Goal: Task Accomplishment & Management: Use online tool/utility

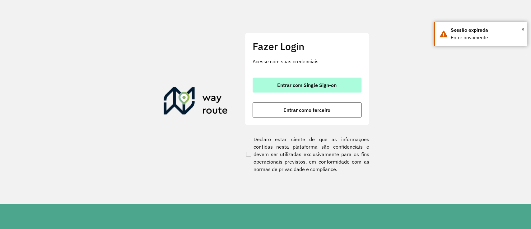
click at [321, 82] on span "Entrar com Single Sign-on" at bounding box center [306, 84] width 59 height 5
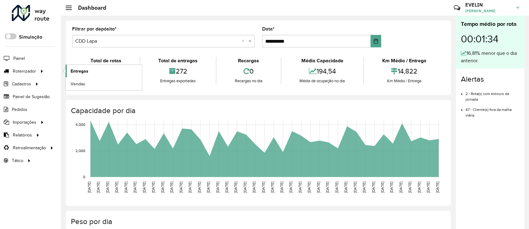
click at [76, 70] on span "Entregas" at bounding box center [80, 71] width 18 height 7
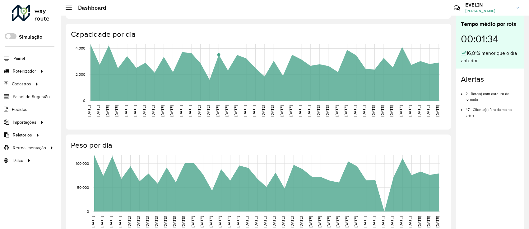
scroll to position [83, 0]
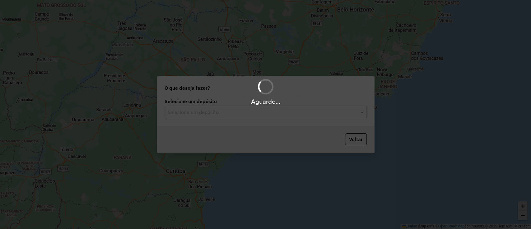
click at [228, 114] on hb-app "Aguarde... Pop-up bloqueado! Seu navegador bloqueou automáticamente a abertura …" at bounding box center [265, 114] width 531 height 229
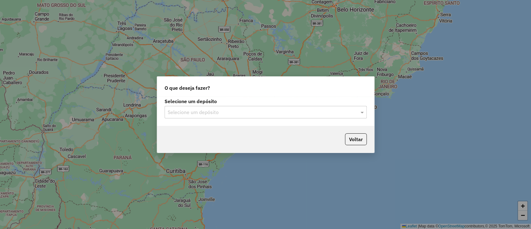
click at [228, 114] on input "text" at bounding box center [260, 112] width 184 height 7
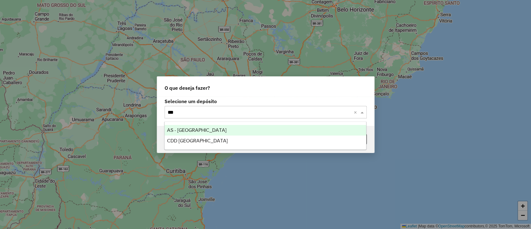
type input "****"
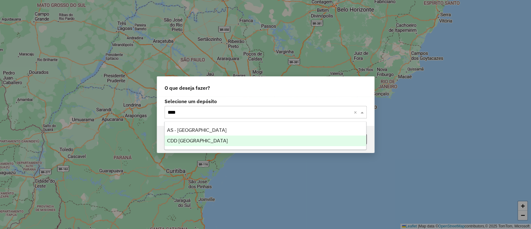
click at [214, 138] on div "CDD Rondonópolis" at bounding box center [266, 140] width 202 height 11
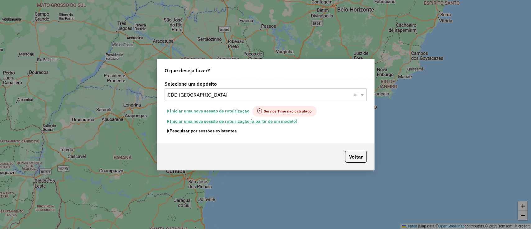
click at [210, 128] on button "Pesquisar por sessões existentes" at bounding box center [202, 131] width 75 height 10
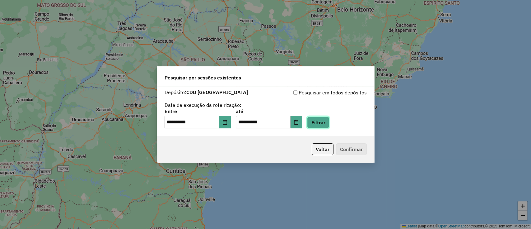
click at [319, 123] on button "Filtrar" at bounding box center [318, 122] width 22 height 12
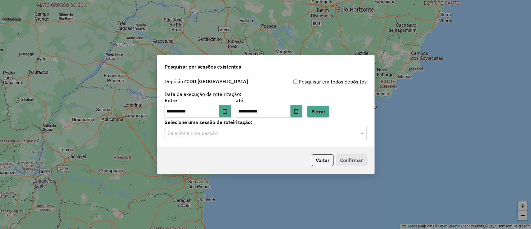
click at [197, 135] on input "text" at bounding box center [260, 132] width 184 height 7
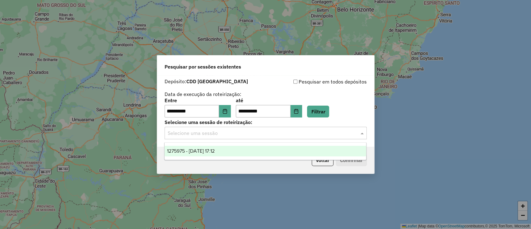
click at [202, 150] on span "1275975 - 15/09/2025 17:12" at bounding box center [191, 150] width 48 height 5
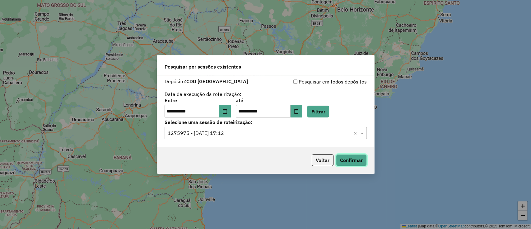
click at [351, 162] on button "Confirmar" at bounding box center [351, 160] width 31 height 12
click at [326, 157] on button "Voltar" at bounding box center [323, 160] width 22 height 12
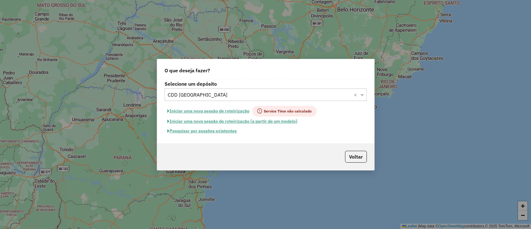
click at [201, 91] on input "text" at bounding box center [260, 94] width 184 height 7
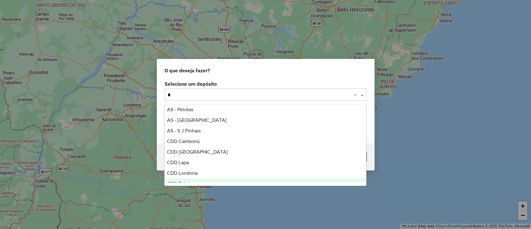
type input "**"
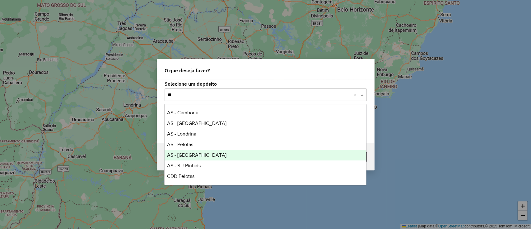
click at [187, 155] on span "AS - RONDONOPOLIS" at bounding box center [196, 154] width 59 height 5
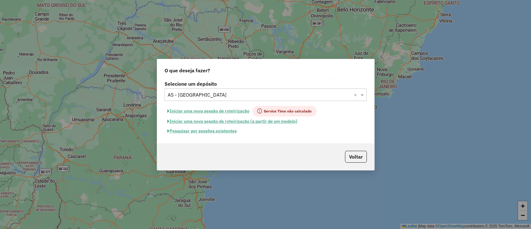
click at [210, 133] on button "Pesquisar por sessões existentes" at bounding box center [202, 131] width 75 height 10
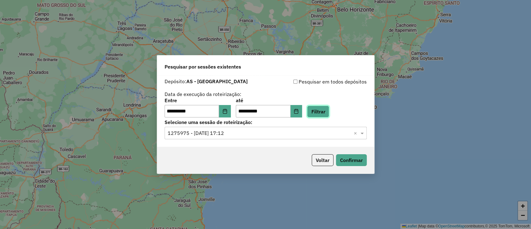
click at [329, 113] on button "Filtrar" at bounding box center [318, 112] width 22 height 12
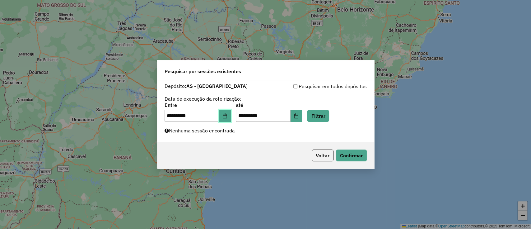
click at [227, 114] on icon "Choose Date" at bounding box center [225, 115] width 4 height 5
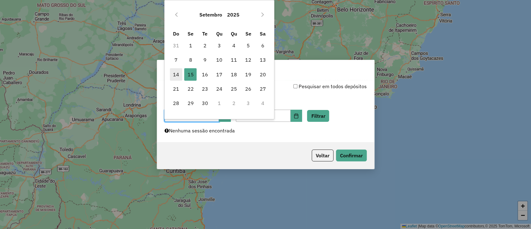
click at [175, 73] on span "14" at bounding box center [176, 74] width 12 height 12
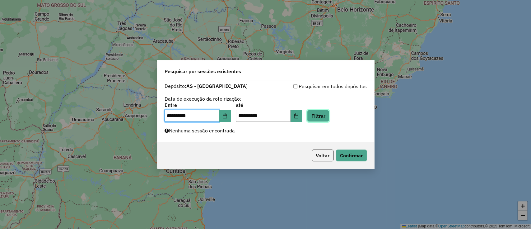
click at [328, 113] on button "Filtrar" at bounding box center [318, 116] width 22 height 12
click at [228, 113] on icon "Choose Date" at bounding box center [225, 115] width 5 height 5
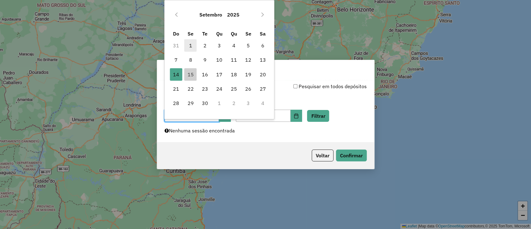
click at [192, 45] on span "1" at bounding box center [190, 45] width 12 height 12
type input "**********"
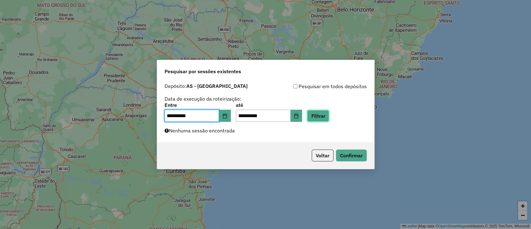
click at [326, 113] on button "Filtrar" at bounding box center [318, 116] width 22 height 12
click at [329, 157] on button "Voltar" at bounding box center [323, 155] width 22 height 12
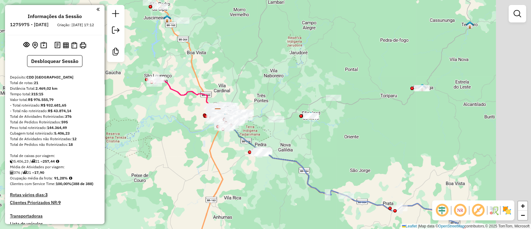
drag, startPoint x: 422, startPoint y: 149, endPoint x: 377, endPoint y: 148, distance: 44.5
click at [377, 148] on div "Janela de atendimento Grade de atendimento Capacidade Transportadoras Veículos …" at bounding box center [265, 114] width 531 height 229
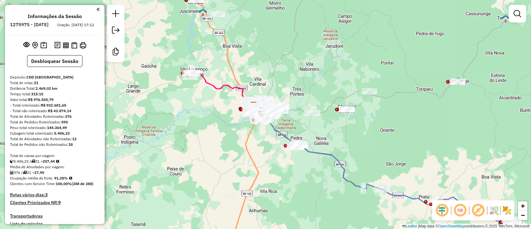
drag, startPoint x: 277, startPoint y: 52, endPoint x: 314, endPoint y: 45, distance: 37.7
click at [314, 45] on div "Janela de atendimento Grade de atendimento Capacidade Transportadoras Veículos …" at bounding box center [265, 114] width 531 height 229
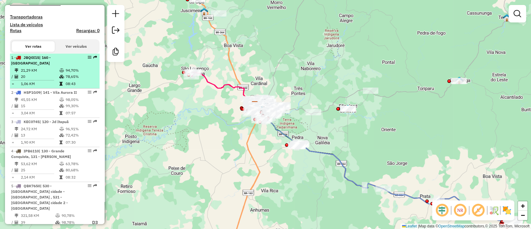
scroll to position [207, 0]
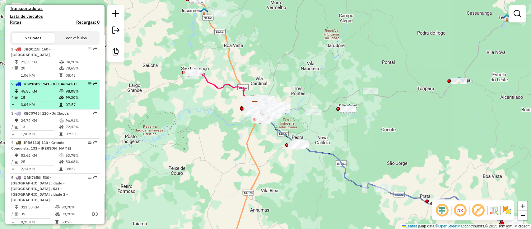
click at [49, 94] on td "45,55 KM" at bounding box center [40, 91] width 39 height 6
select select "**********"
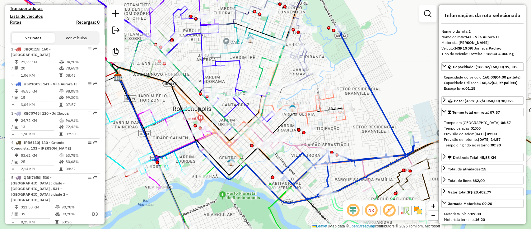
click at [353, 208] on em at bounding box center [353, 210] width 15 height 15
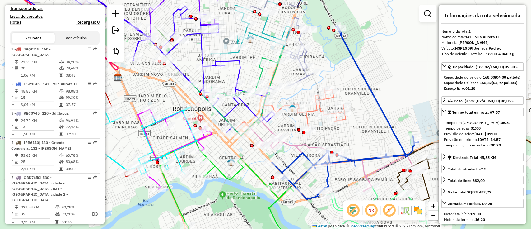
click at [387, 209] on em at bounding box center [389, 210] width 15 height 15
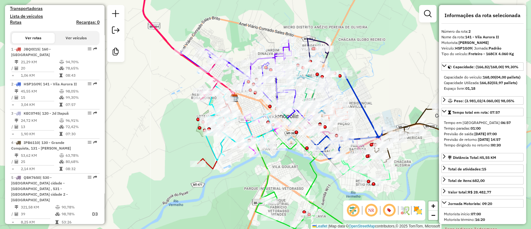
drag, startPoint x: 391, startPoint y: 93, endPoint x: 381, endPoint y: 92, distance: 9.8
click at [381, 92] on div "Janela de atendimento Grade de atendimento Capacidade Transportadoras Veículos …" at bounding box center [265, 114] width 531 height 229
click at [359, 106] on icon at bounding box center [348, 115] width 73 height 87
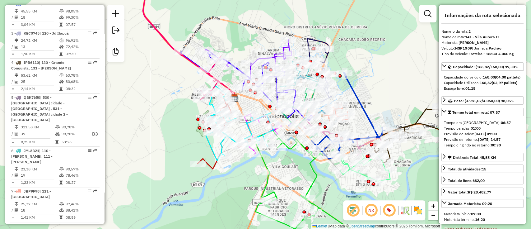
scroll to position [287, 0]
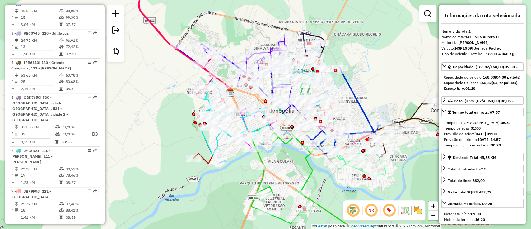
click at [376, 78] on div "Janela de atendimento Grade de atendimento Capacidade Transportadoras Veículos …" at bounding box center [265, 114] width 531 height 229
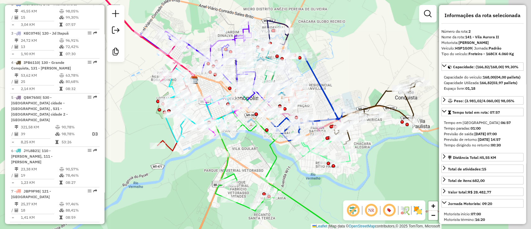
drag, startPoint x: 378, startPoint y: 77, endPoint x: 348, endPoint y: 64, distance: 32.2
click at [348, 64] on div "Janela de atendimento Grade de atendimento Capacidade Transportadoras Veículos …" at bounding box center [265, 114] width 531 height 229
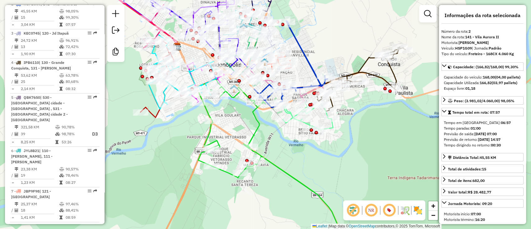
drag, startPoint x: 174, startPoint y: 162, endPoint x: 181, endPoint y: 119, distance: 43.5
click at [158, 124] on div "Janela de atendimento Grade de atendimento Capacidade Transportadoras Veículos …" at bounding box center [265, 114] width 531 height 229
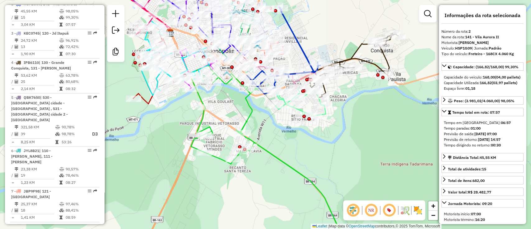
click at [284, 157] on div "Rota 10 - Placa QBU0F88 00706282 - JHEYSON [PERSON_NAME] Rota 10 - Placa QBU0F8…" at bounding box center [265, 114] width 531 height 229
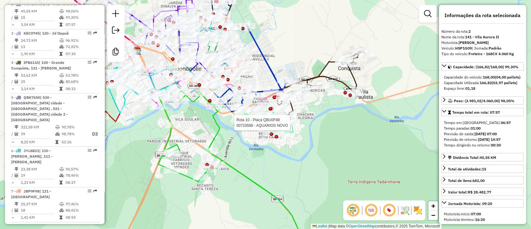
click at [295, 126] on div at bounding box center [292, 123] width 16 height 6
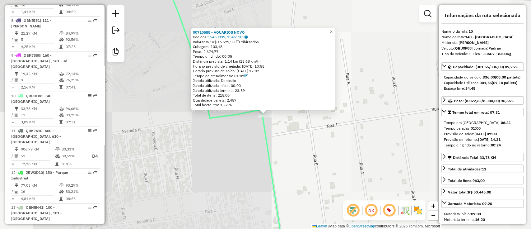
scroll to position [562, 0]
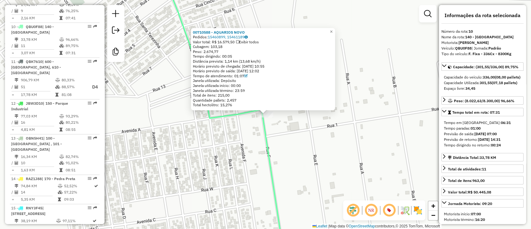
click at [264, 156] on div "00710588 - AQUARIOS NOVO Pedidos: 15460899, 15461189 Valor total: R$ 16.579,50 …" at bounding box center [265, 114] width 531 height 229
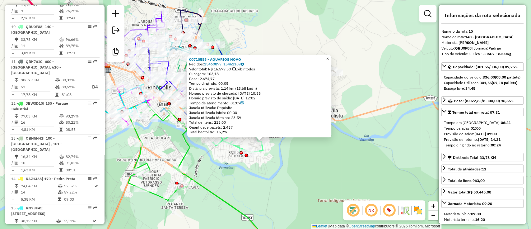
click at [330, 56] on link "×" at bounding box center [327, 58] width 7 height 7
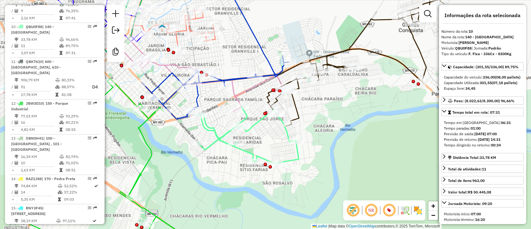
click at [296, 102] on icon at bounding box center [355, 62] width 177 height 128
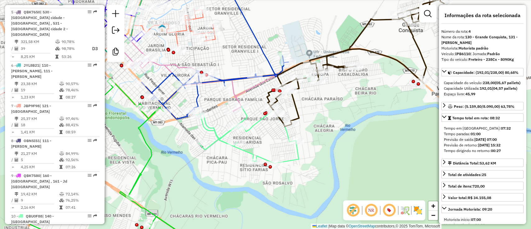
scroll to position [351, 0]
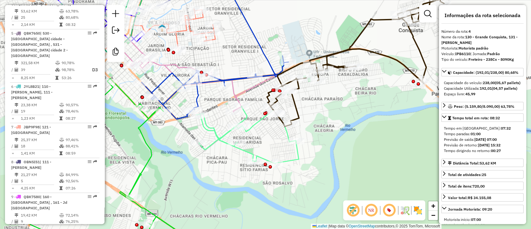
drag, startPoint x: 327, startPoint y: 106, endPoint x: 308, endPoint y: 105, distance: 19.3
click at [308, 105] on div "Janela de atendimento Grade de atendimento Capacidade Transportadoras Veículos …" at bounding box center [265, 114] width 531 height 229
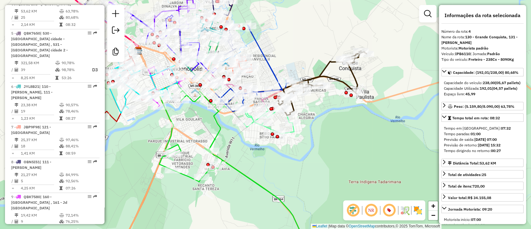
click at [332, 75] on icon at bounding box center [322, 83] width 88 height 64
drag, startPoint x: 312, startPoint y: 48, endPoint x: 319, endPoint y: 46, distance: 7.2
click at [319, 46] on div "Janela de atendimento Grade de atendimento Capacidade Transportadoras Veículos …" at bounding box center [265, 114] width 531 height 229
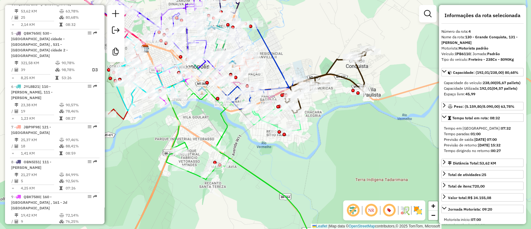
click at [270, 58] on icon at bounding box center [258, 66] width 73 height 87
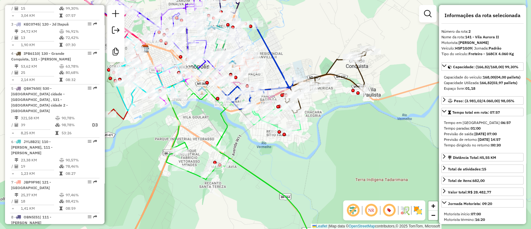
scroll to position [287, 0]
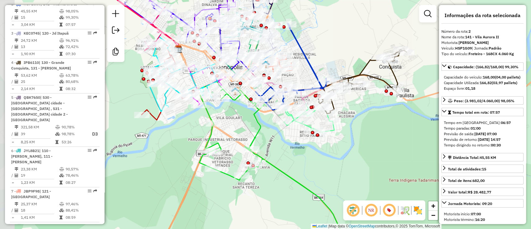
drag, startPoint x: 278, startPoint y: 49, endPoint x: 311, endPoint y: 50, distance: 33.3
click at [311, 50] on div "Janela de atendimento Grade de atendimento Capacidade Transportadoras Veículos …" at bounding box center [265, 114] width 531 height 229
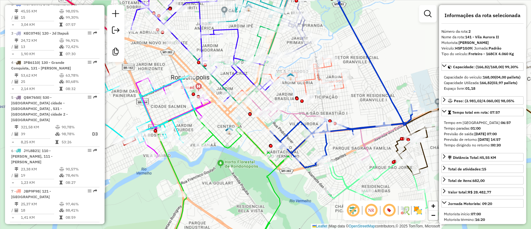
click at [260, 42] on icon at bounding box center [236, 60] width 92 height 87
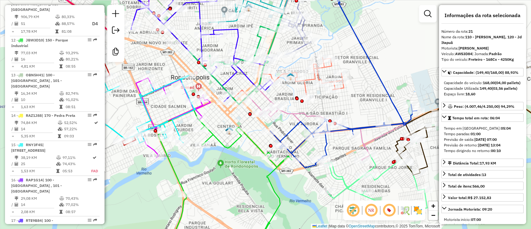
scroll to position [889, 0]
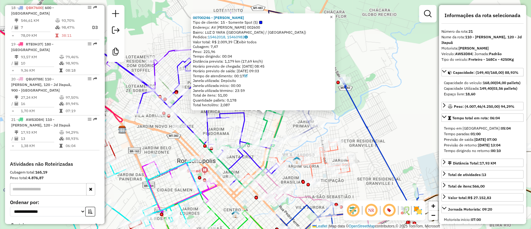
click at [334, 14] on link "×" at bounding box center [331, 16] width 7 height 7
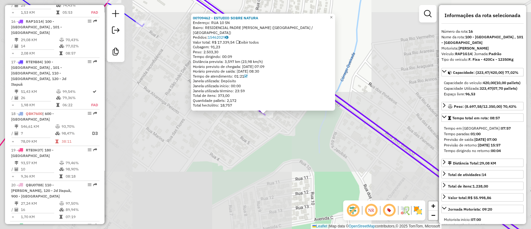
scroll to position [778, 0]
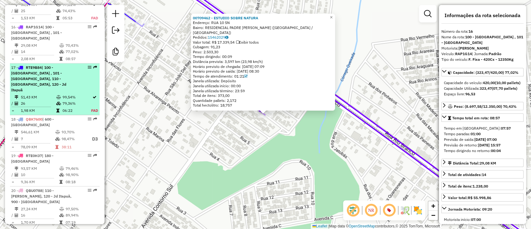
click at [47, 100] on td "26" at bounding box center [38, 103] width 35 height 6
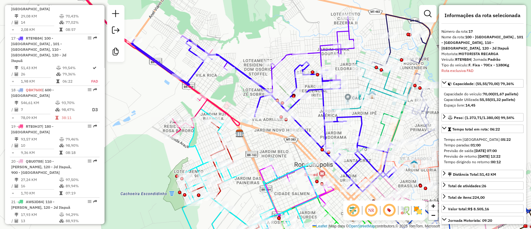
scroll to position [812, 0]
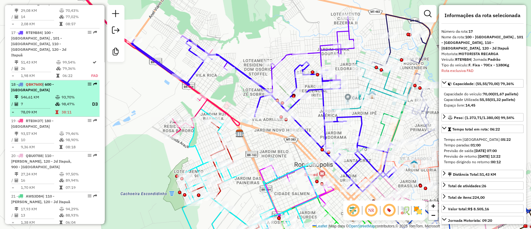
click at [60, 100] on td at bounding box center [58, 104] width 6 height 8
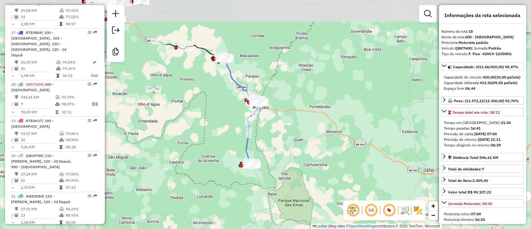
drag, startPoint x: 228, startPoint y: 56, endPoint x: 246, endPoint y: 78, distance: 28.6
click at [246, 78] on div "Janela de atendimento Grade de atendimento Capacidade Transportadoras Veículos …" at bounding box center [265, 114] width 531 height 229
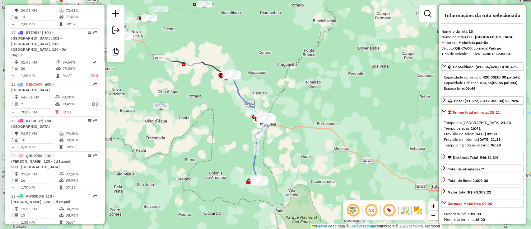
drag, startPoint x: 239, startPoint y: 49, endPoint x: 246, endPoint y: 65, distance: 17.5
click at [246, 65] on div "Janela de atendimento Grade de atendimento Capacidade Transportadoras Veículos …" at bounding box center [265, 114] width 531 height 229
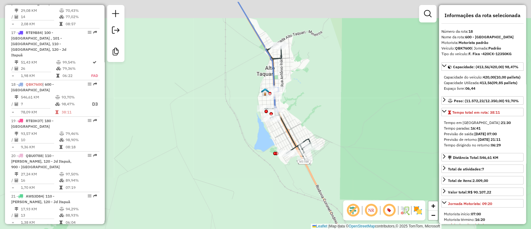
drag, startPoint x: 325, startPoint y: 115, endPoint x: 327, endPoint y: 142, distance: 26.2
click at [327, 142] on div "Janela de atendimento Grade de atendimento Capacidade Transportadoras Veículos …" at bounding box center [265, 114] width 531 height 229
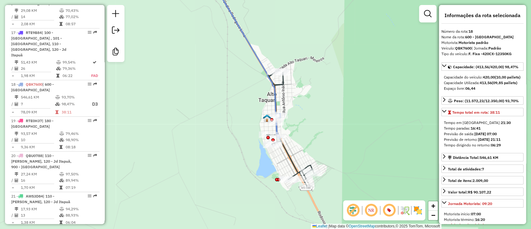
click at [276, 104] on icon at bounding box center [245, 57] width 71 height 161
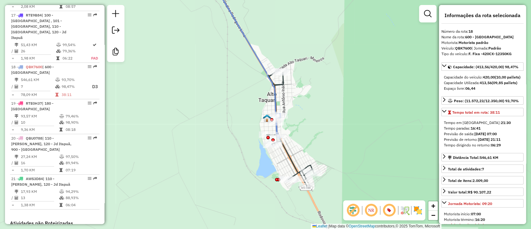
scroll to position [853, 0]
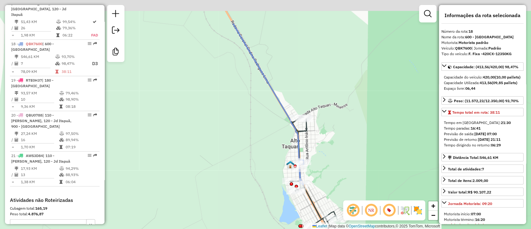
drag, startPoint x: 303, startPoint y: 112, endPoint x: 317, endPoint y: 145, distance: 35.4
click at [317, 144] on div "Janela de atendimento Grade de atendimento Capacidade Transportadoras Veículos …" at bounding box center [265, 114] width 531 height 229
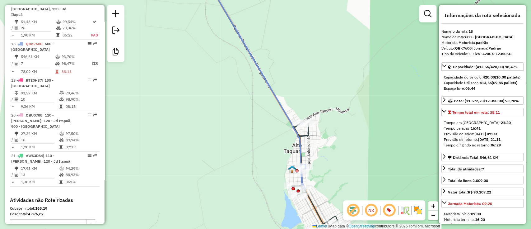
click at [255, 57] on icon at bounding box center [255, 83] width 101 height 212
click at [251, 55] on icon at bounding box center [255, 83] width 101 height 212
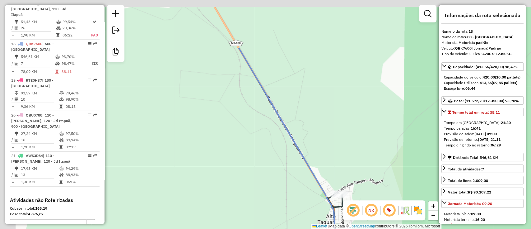
drag, startPoint x: 253, startPoint y: 45, endPoint x: 287, endPoint y: 116, distance: 78.7
click at [287, 116] on div "Janela de atendimento Grade de atendimento Capacidade Transportadoras Veículos …" at bounding box center [265, 114] width 531 height 229
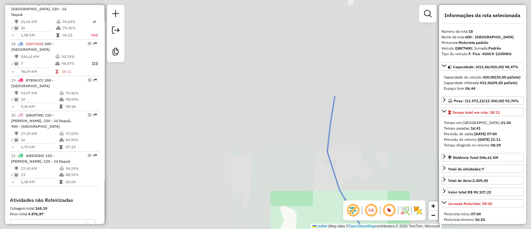
drag, startPoint x: 358, startPoint y: 176, endPoint x: 361, endPoint y: 180, distance: 4.7
click at [361, 179] on div "Janela de atendimento Grade de atendimento Capacidade Transportadoras Veículos …" at bounding box center [265, 114] width 531 height 229
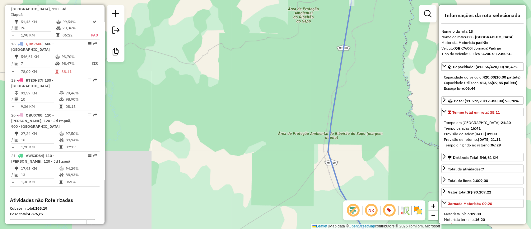
click at [339, 88] on icon at bounding box center [350, 114] width 44 height 275
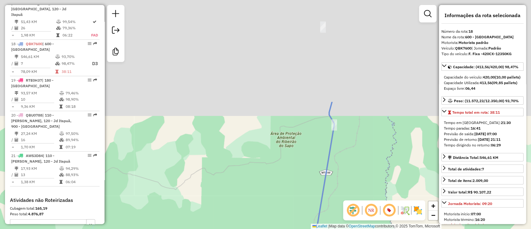
drag, startPoint x: 351, startPoint y: 63, endPoint x: 334, endPoint y: 187, distance: 125.7
click at [334, 187] on div "Janela de atendimento Grade de atendimento Capacidade Transportadoras Veículos …" at bounding box center [265, 114] width 531 height 229
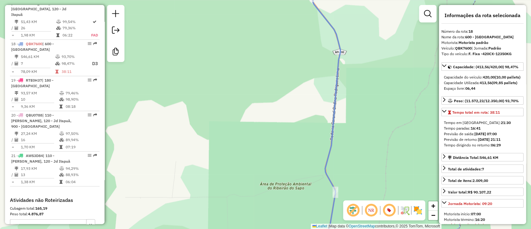
click at [331, 26] on icon at bounding box center [327, 114] width 28 height 275
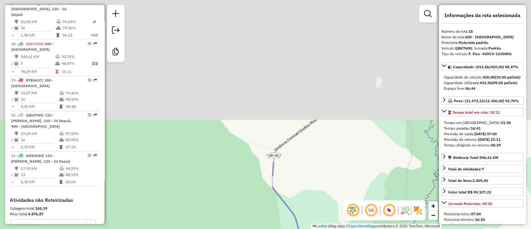
drag, startPoint x: 331, startPoint y: 44, endPoint x: 292, endPoint y: 220, distance: 180.3
click at [292, 219] on div "Janela de atendimento Grade de atendimento Capacidade Transportadoras Veículos …" at bounding box center [265, 114] width 531 height 229
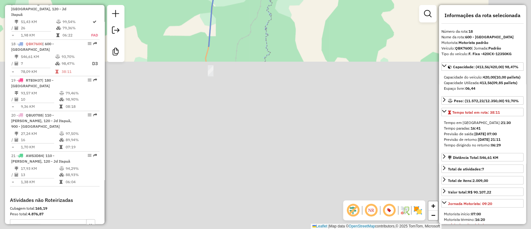
drag, startPoint x: 270, startPoint y: 57, endPoint x: 235, endPoint y: -50, distance: 112.9
click at [235, 0] on html "Aguarde... Pop-up bloqueado! Seu navegador bloqueou automáticamente a abertura …" at bounding box center [265, 114] width 531 height 229
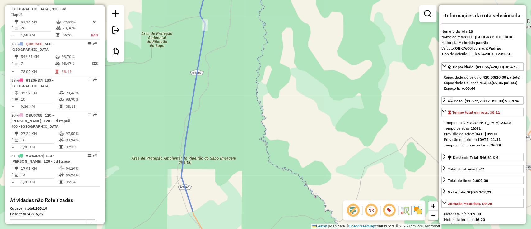
drag, startPoint x: 284, startPoint y: 66, endPoint x: 284, endPoint y: -32, distance: 98.0
click at [284, 0] on html "Aguarde... Pop-up bloqueado! Seu navegador bloqueou automáticamente a abertura …" at bounding box center [265, 114] width 531 height 229
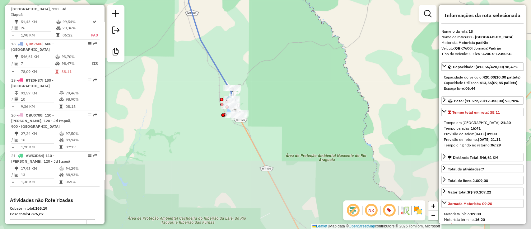
drag, startPoint x: 282, startPoint y: 34, endPoint x: 284, endPoint y: 0, distance: 34.0
click at [284, 0] on div "Janela de atendimento Grade de atendimento Capacidade Transportadoras Veículos …" at bounding box center [265, 114] width 531 height 229
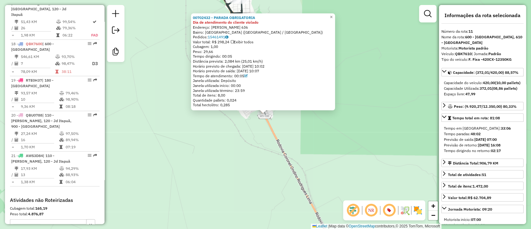
scroll to position [597, 0]
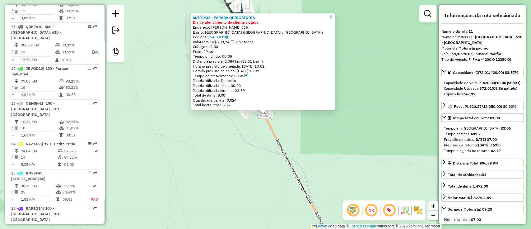
click at [333, 14] on span "×" at bounding box center [331, 16] width 3 height 5
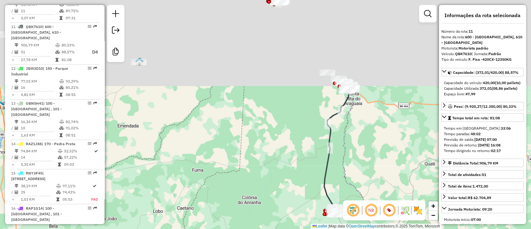
drag, startPoint x: 367, startPoint y: 172, endPoint x: 369, endPoint y: 214, distance: 41.7
click at [369, 214] on hb-router-mapa "Informações da Sessão 1275975 - [DATE] Criação: [DATE] 17:12 Desbloquear Sessão…" at bounding box center [265, 114] width 531 height 229
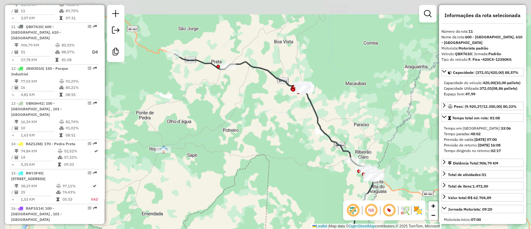
drag, startPoint x: 354, startPoint y: 56, endPoint x: 379, endPoint y: 121, distance: 69.8
click at [379, 121] on div "Janela de atendimento Grade de atendimento Capacidade Transportadoras Veículos …" at bounding box center [265, 114] width 531 height 229
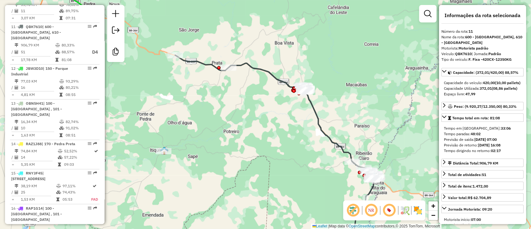
click at [272, 74] on icon at bounding box center [275, 153] width 201 height 197
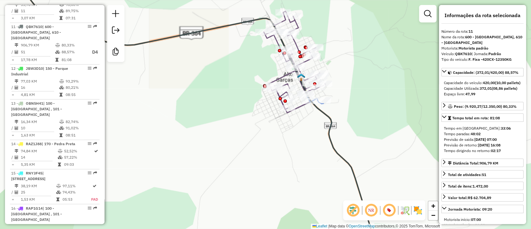
click at [295, 41] on icon at bounding box center [294, 61] width 61 height 101
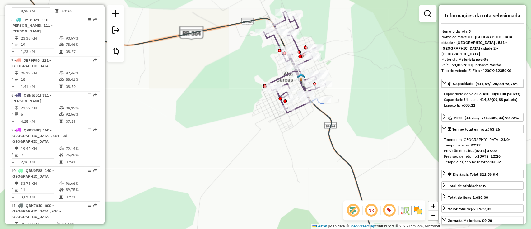
scroll to position [386, 0]
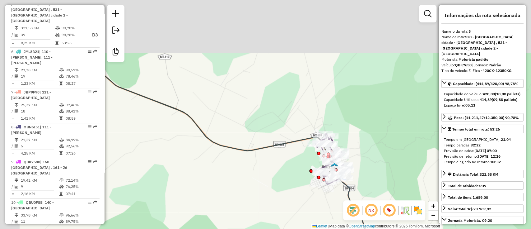
click at [279, 208] on div "Janela de atendimento Grade de atendimento Capacidade Transportadoras Veículos …" at bounding box center [265, 114] width 531 height 229
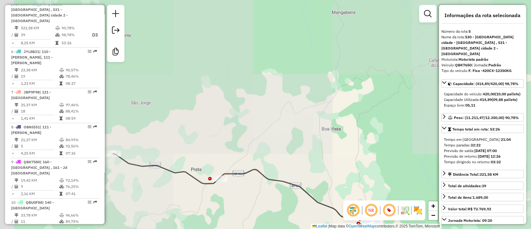
drag, startPoint x: 243, startPoint y: 105, endPoint x: 383, endPoint y: 138, distance: 144.3
click at [383, 138] on div "Janela de atendimento Grade de atendimento Capacidade Transportadoras Veículos …" at bounding box center [265, 114] width 531 height 229
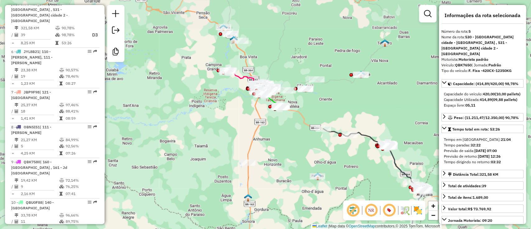
drag, startPoint x: 324, startPoint y: 115, endPoint x: 330, endPoint y: 106, distance: 10.9
click at [330, 106] on div "Janela de atendimento Grade de atendimento Capacidade Transportadoras Veículos …" at bounding box center [265, 114] width 531 height 229
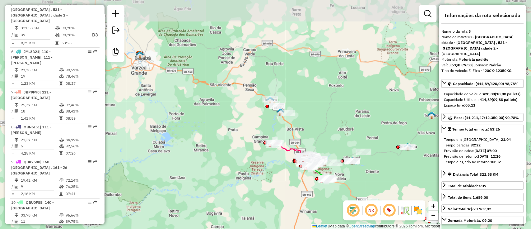
drag, startPoint x: 274, startPoint y: 53, endPoint x: 305, endPoint y: 112, distance: 66.4
click at [305, 112] on div "Janela de atendimento Grade de atendimento Capacidade Transportadoras Veículos …" at bounding box center [265, 114] width 531 height 229
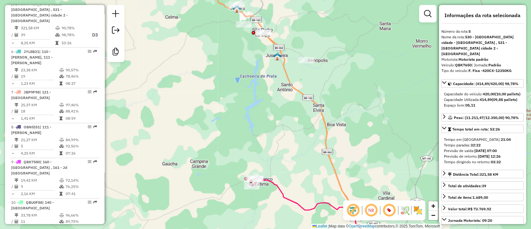
click at [277, 59] on img at bounding box center [277, 57] width 8 height 8
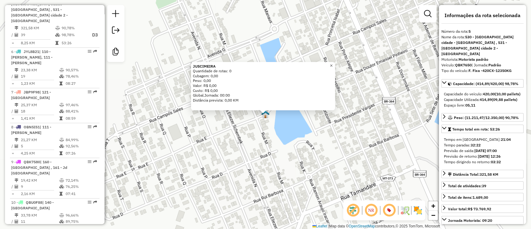
click at [333, 65] on span "×" at bounding box center [331, 65] width 3 height 5
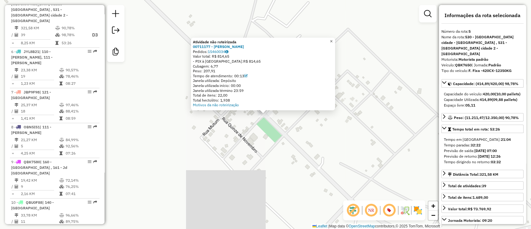
click at [335, 40] on link "×" at bounding box center [331, 41] width 7 height 7
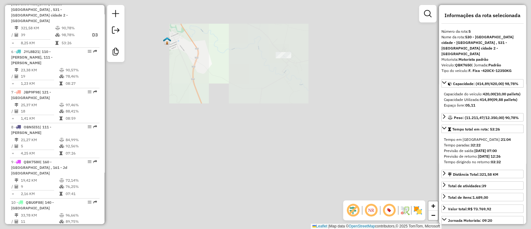
drag, startPoint x: 309, startPoint y: 105, endPoint x: 251, endPoint y: 25, distance: 98.4
click at [257, 31] on div "Janela de atendimento Grade de atendimento Capacidade Transportadoras Veículos …" at bounding box center [265, 114] width 531 height 229
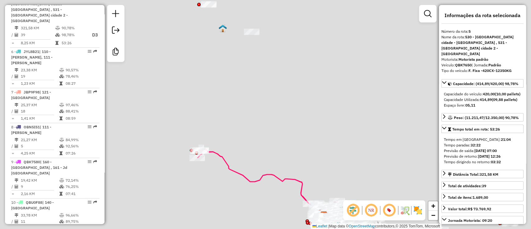
click at [222, 0] on html "Aguarde... Pop-up bloqueado! Seu navegador bloqueou automáticamente a abertura …" at bounding box center [265, 114] width 531 height 229
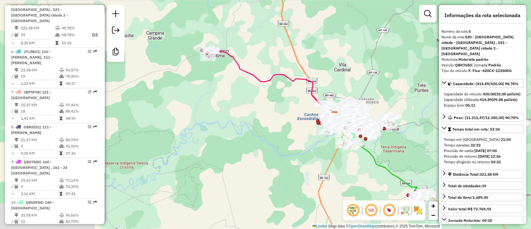
drag, startPoint x: 223, startPoint y: 33, endPoint x: 340, endPoint y: 70, distance: 122.4
click at [340, 70] on div "Janela de atendimento Grade de atendimento Capacidade Transportadoras Veículos …" at bounding box center [265, 114] width 531 height 229
click at [240, 63] on icon at bounding box center [271, 82] width 126 height 67
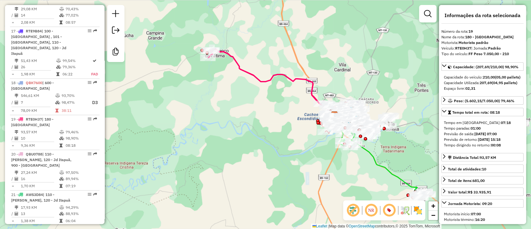
scroll to position [889, 0]
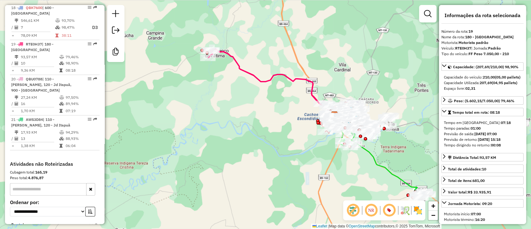
drag, startPoint x: 277, startPoint y: 54, endPoint x: 323, endPoint y: 72, distance: 49.0
click at [323, 72] on div "Janela de atendimento Grade de atendimento Capacidade Transportadoras Veículos …" at bounding box center [265, 114] width 531 height 229
